Goal: Check status: Check status

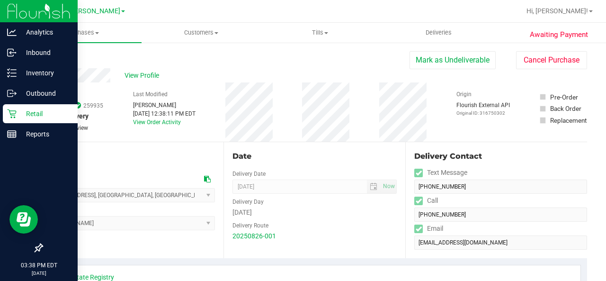
scroll to position [362, 0]
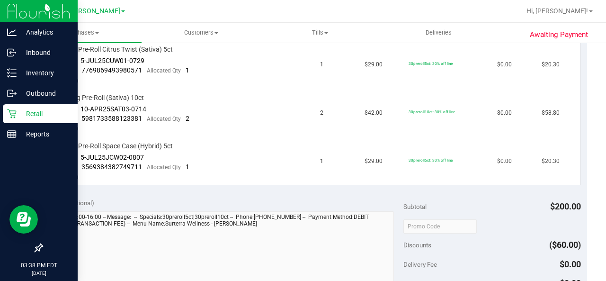
click at [0, 115] on link "Retail" at bounding box center [39, 114] width 78 height 20
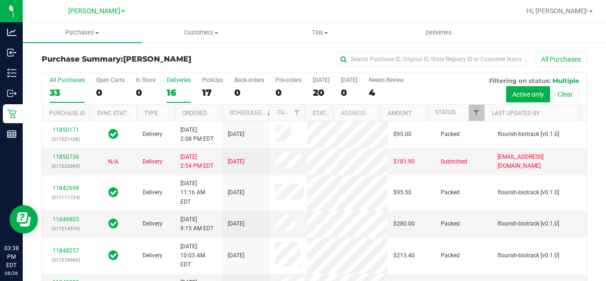
click at [173, 87] on div "16" at bounding box center [179, 92] width 24 height 11
click at [0, 0] on input "Deliveries 16" at bounding box center [0, 0] width 0 height 0
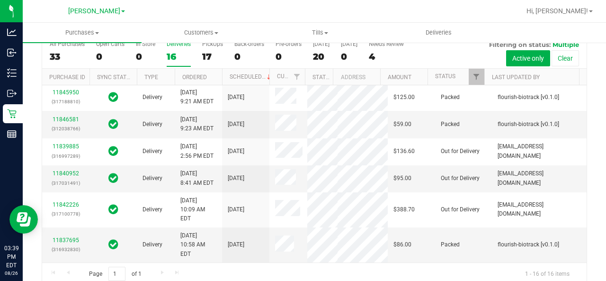
scroll to position [48, 0]
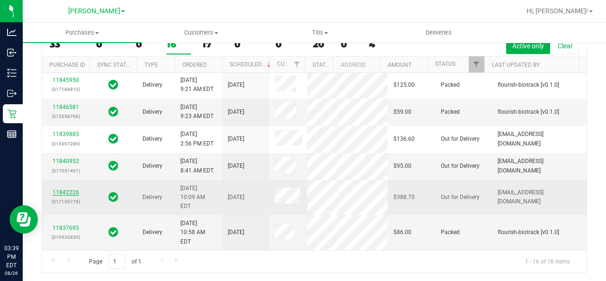
click at [62, 189] on link "11842226" at bounding box center [66, 192] width 27 height 7
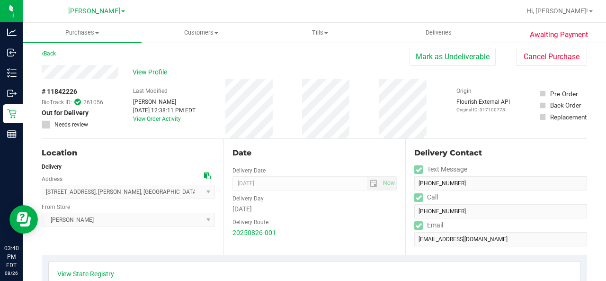
scroll to position [5, 0]
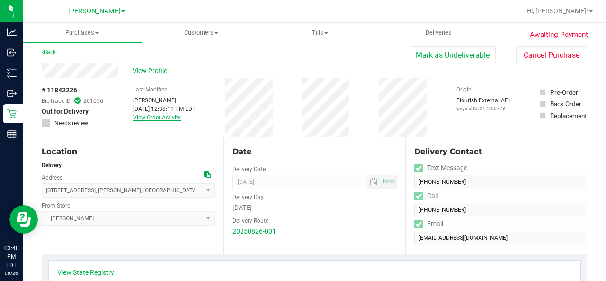
click at [158, 117] on link "View Order Activity" at bounding box center [157, 117] width 48 height 7
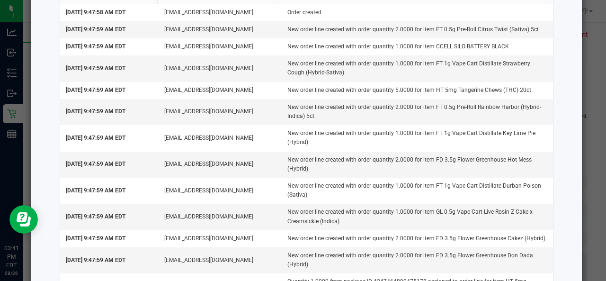
scroll to position [0, 0]
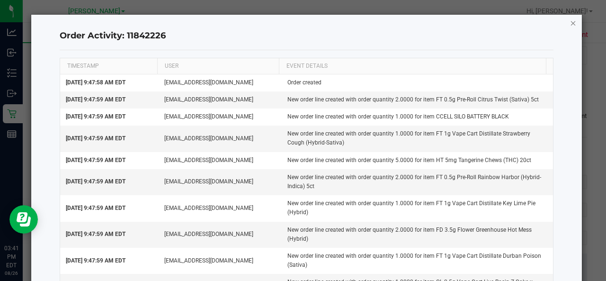
click at [570, 22] on icon "button" at bounding box center [573, 22] width 7 height 11
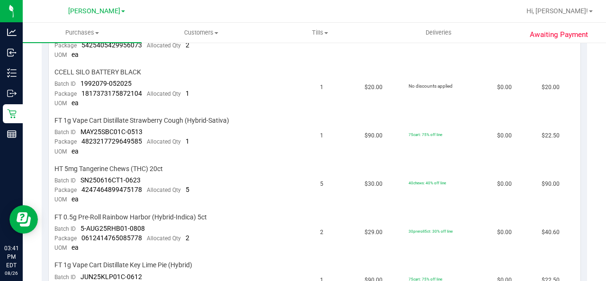
scroll to position [217, 0]
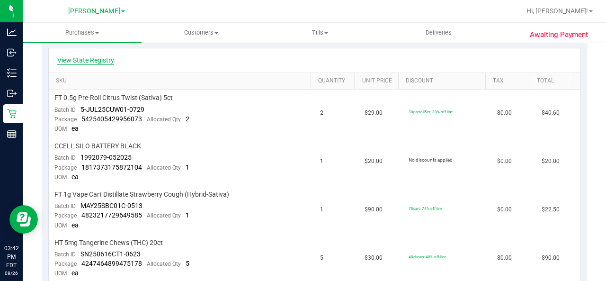
click at [98, 64] on link "View State Registry" at bounding box center [85, 59] width 57 height 9
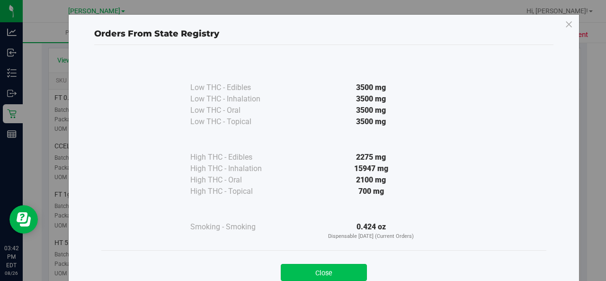
click at [336, 264] on button "Close" at bounding box center [324, 272] width 86 height 17
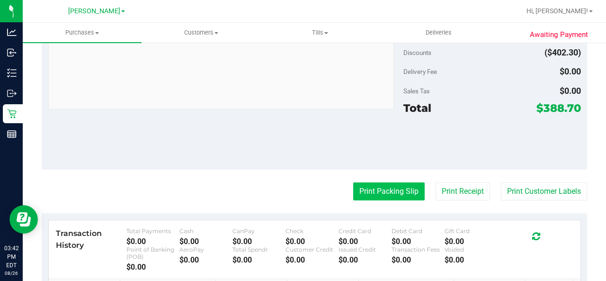
scroll to position [866, 0]
